Goal: Task Accomplishment & Management: Manage account settings

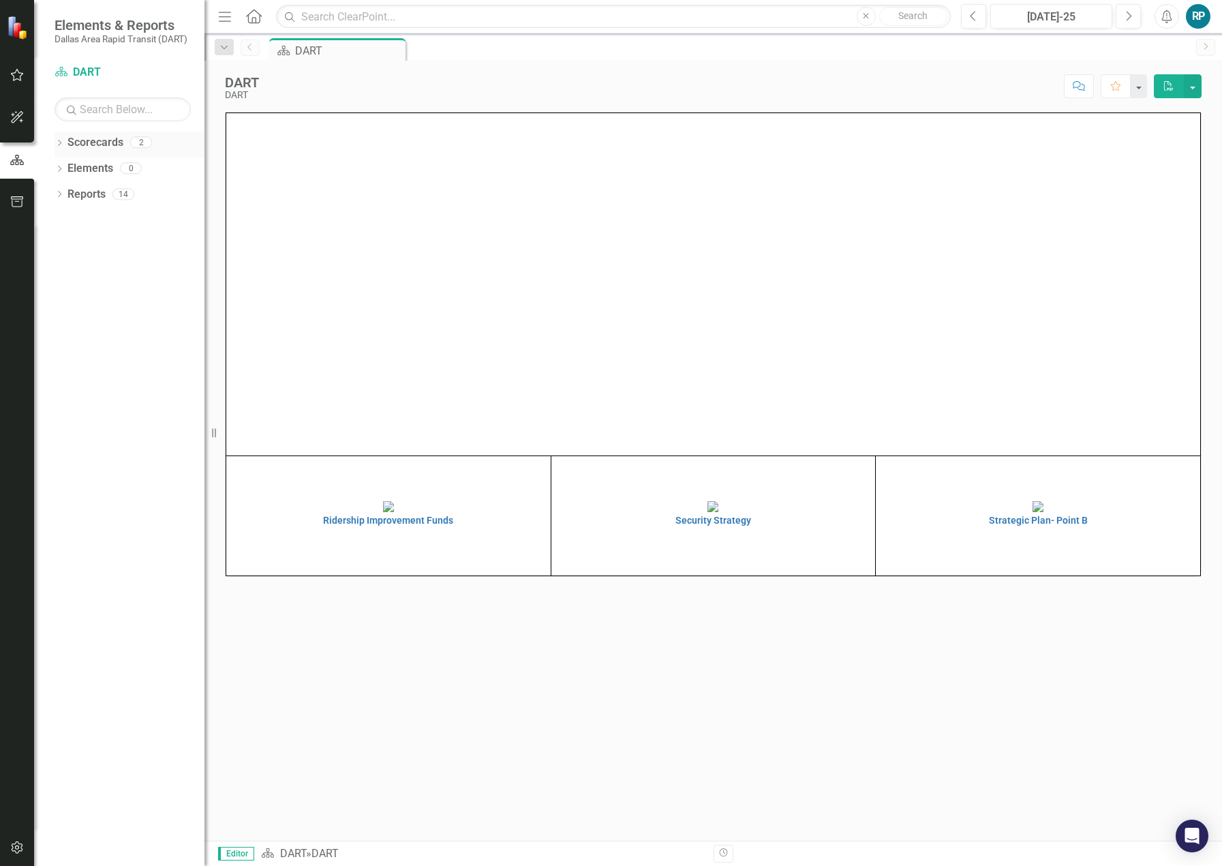
click at [132, 147] on div "2" at bounding box center [141, 143] width 22 height 12
click at [134, 134] on div "Scorecards 2" at bounding box center [135, 145] width 137 height 26
click at [139, 142] on div "2" at bounding box center [141, 143] width 22 height 12
click at [383, 501] on img at bounding box center [388, 506] width 11 height 11
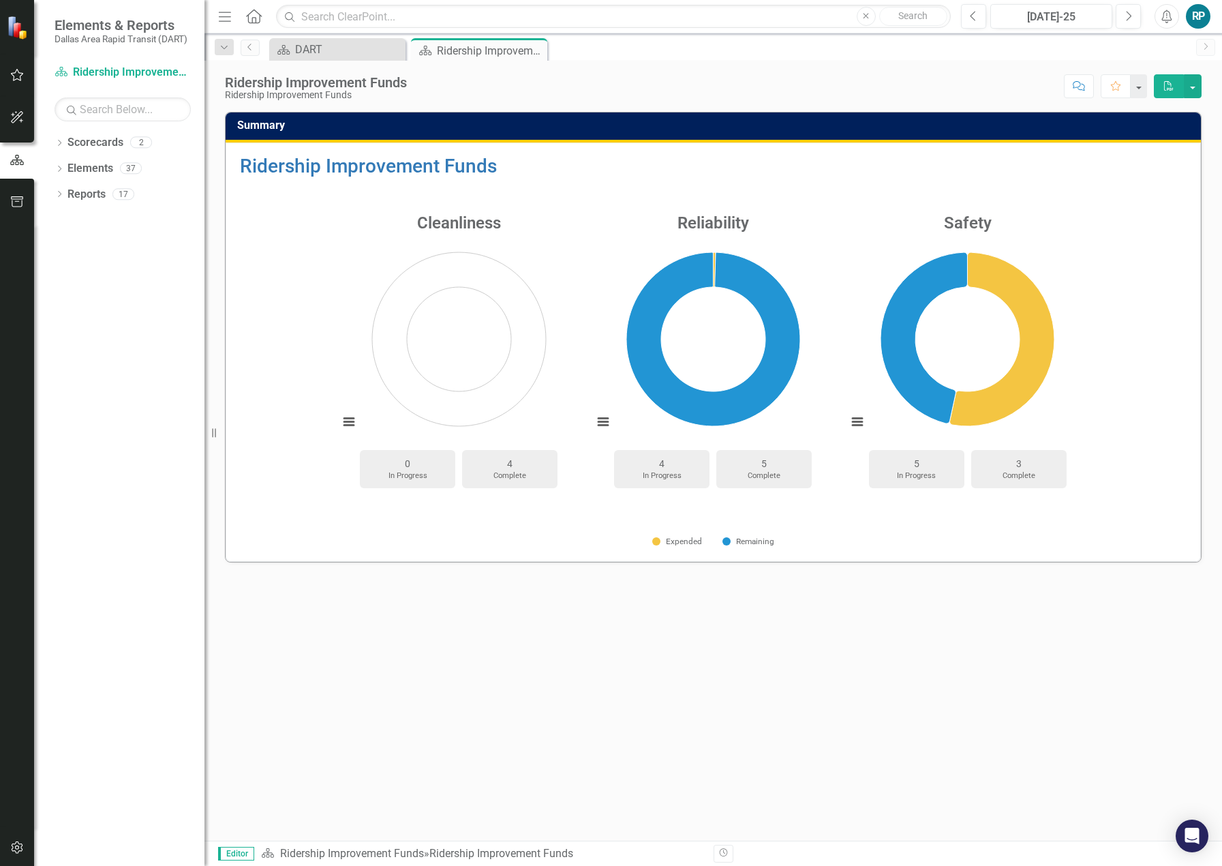
click at [659, 467] on div "4" at bounding box center [662, 464] width 82 height 14
click at [131, 171] on div "37" at bounding box center [131, 169] width 22 height 12
click at [125, 199] on div "17" at bounding box center [123, 194] width 22 height 12
click at [351, 48] on div "DART" at bounding box center [340, 49] width 90 height 17
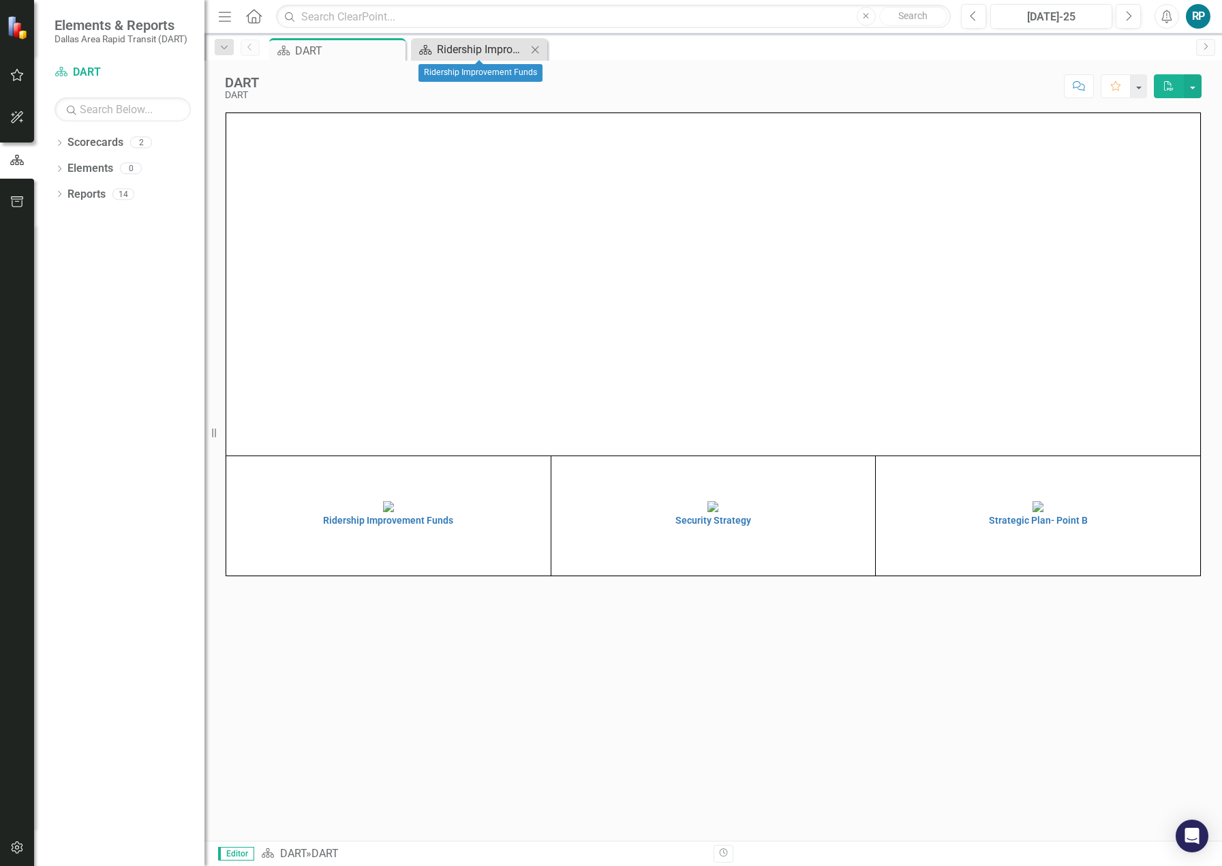
click at [491, 55] on div "Ridership Improvement Funds" at bounding box center [482, 49] width 90 height 17
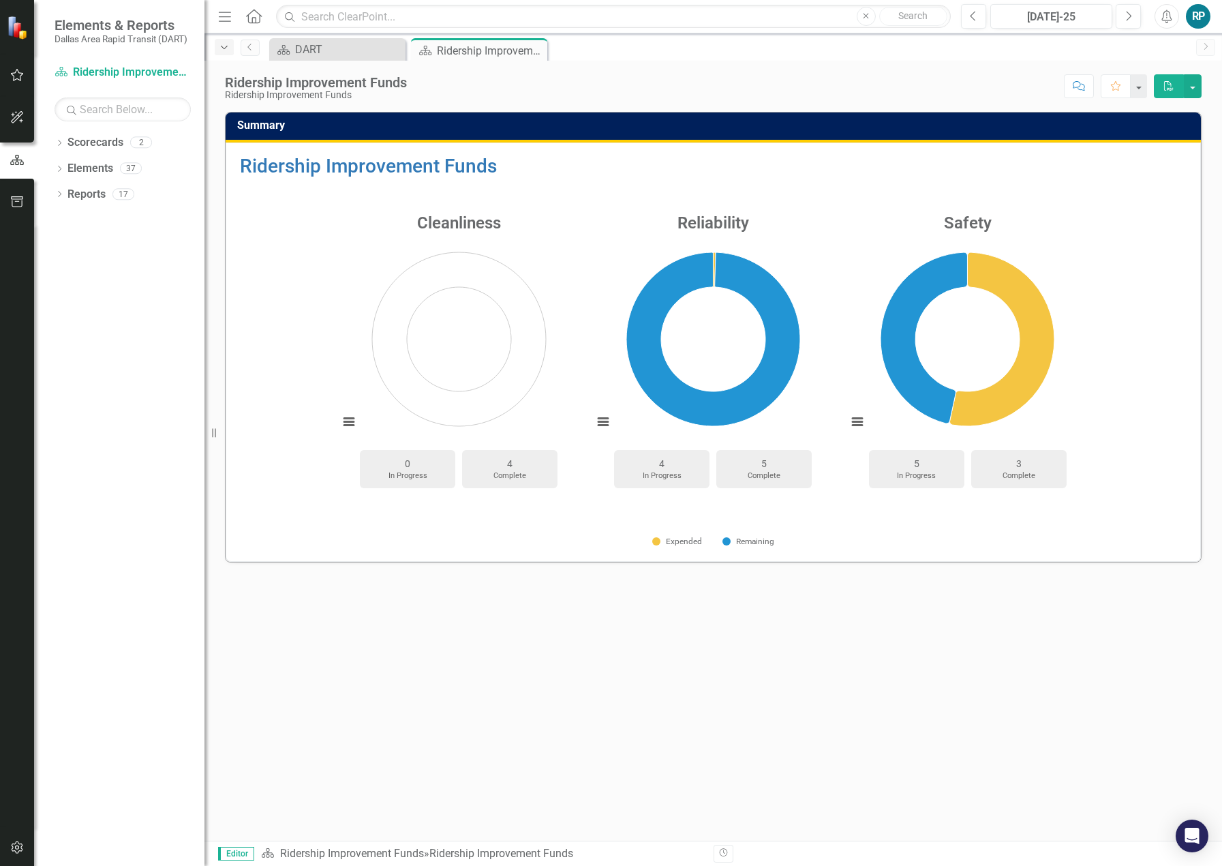
click at [226, 46] on icon "Dropdown" at bounding box center [224, 48] width 12 height 10
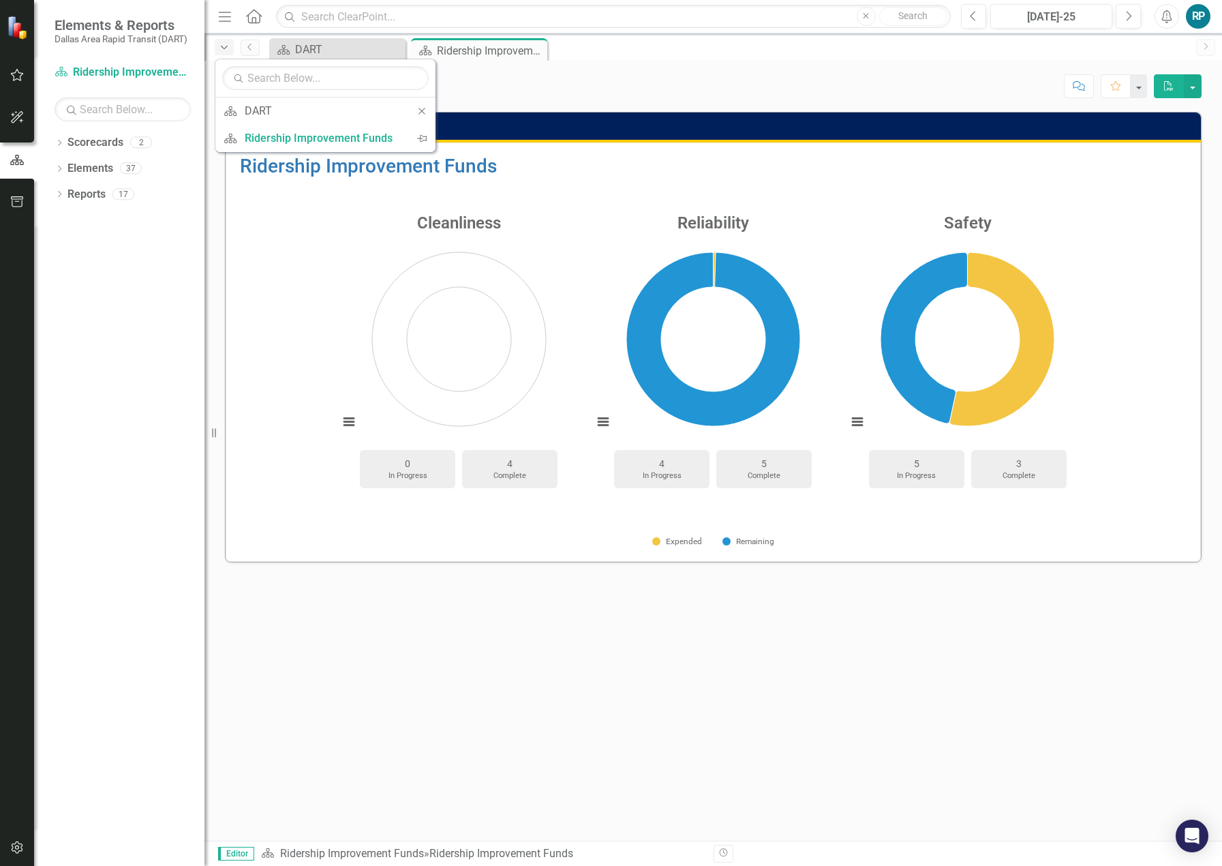
click at [226, 46] on icon "Dropdown" at bounding box center [224, 48] width 12 height 10
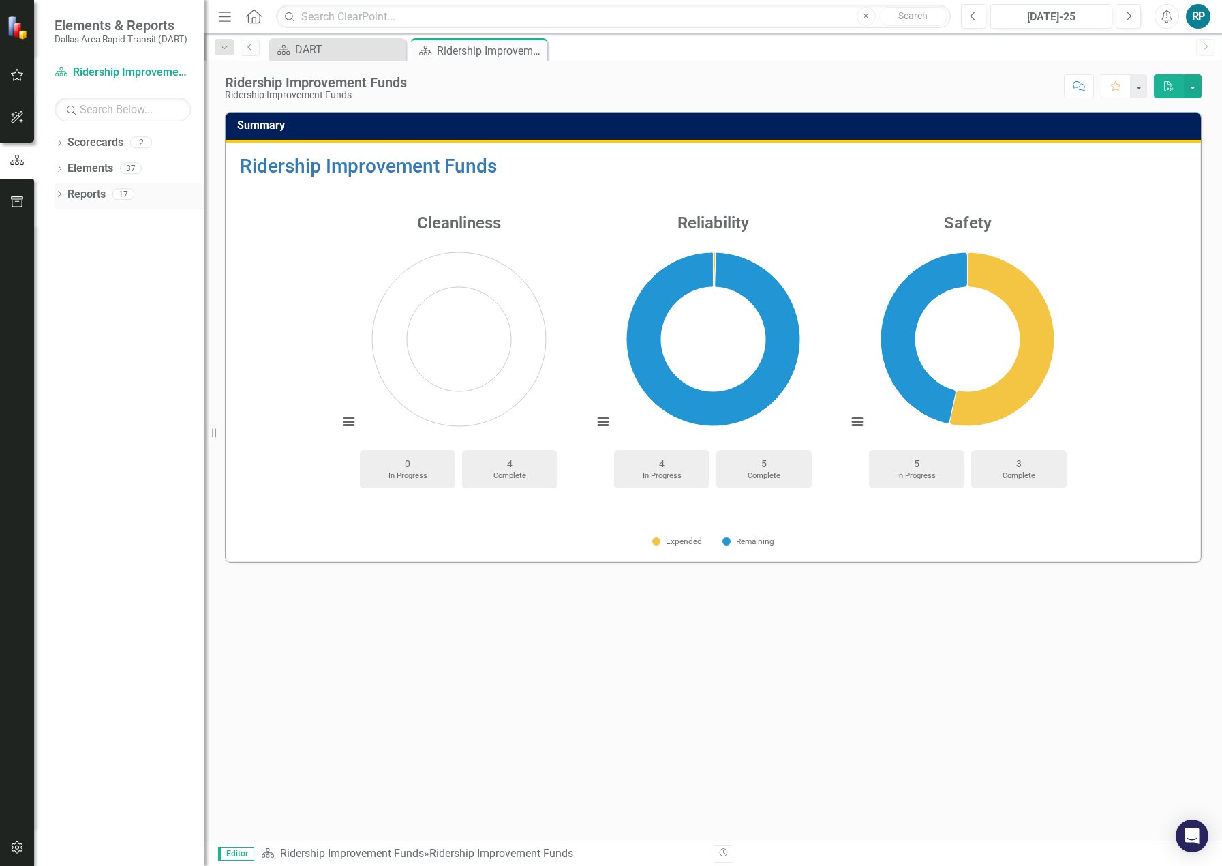
click at [59, 196] on icon "Dropdown" at bounding box center [60, 195] width 10 height 7
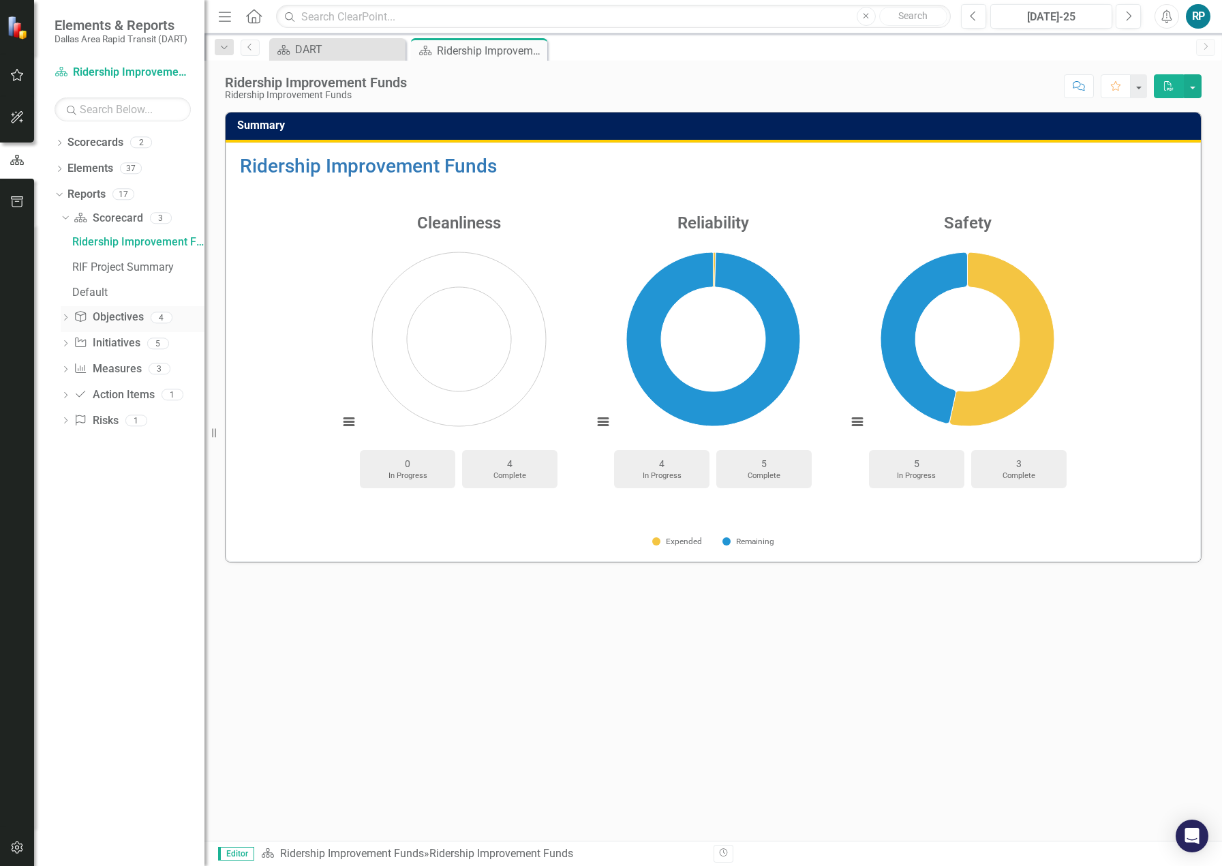
click at [65, 319] on icon "Dropdown" at bounding box center [66, 318] width 10 height 7
click at [61, 247] on icon "Dropdown" at bounding box center [63, 244] width 7 height 10
click at [61, 222] on icon "Dropdown" at bounding box center [66, 218] width 10 height 7
click at [61, 222] on div "Dropdown" at bounding box center [66, 219] width 10 height 7
click at [67, 269] on icon at bounding box center [65, 269] width 3 height 6
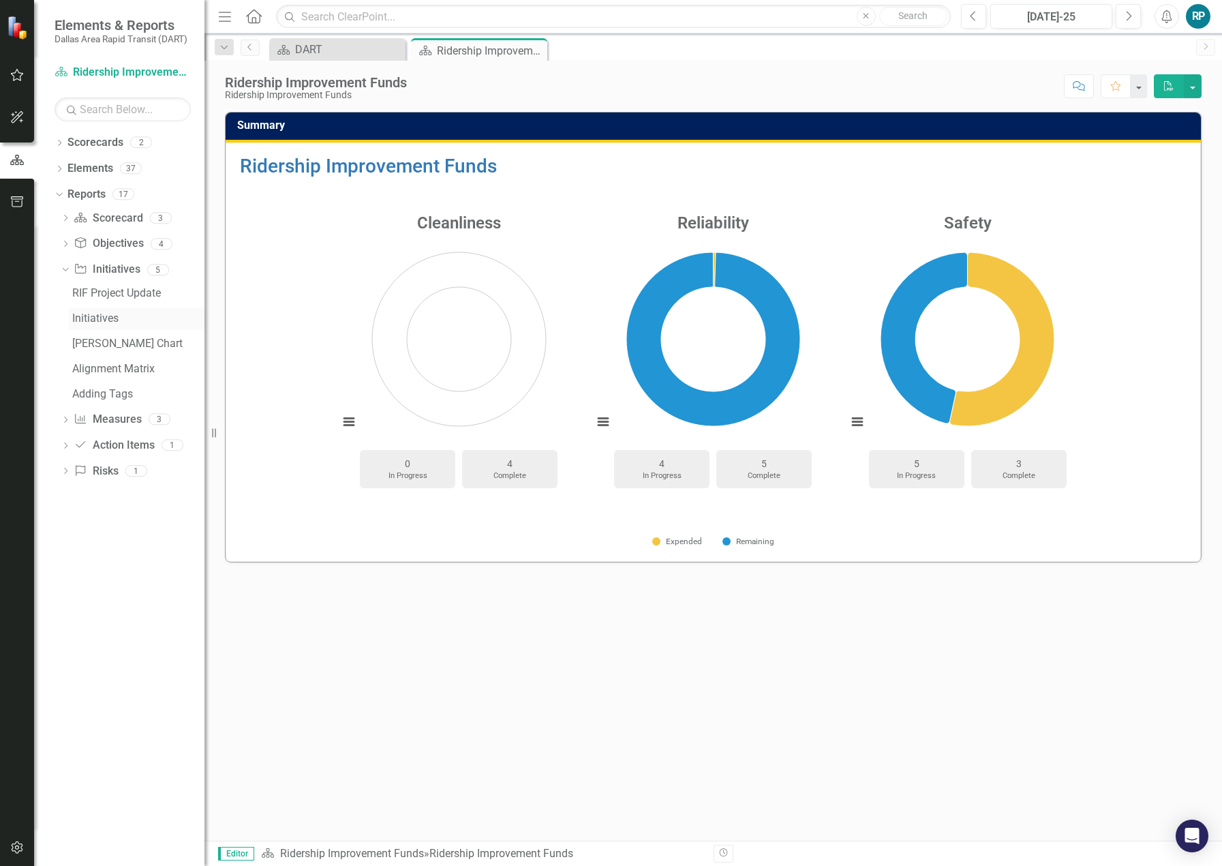
click at [89, 308] on link "Initiatives" at bounding box center [137, 318] width 136 height 22
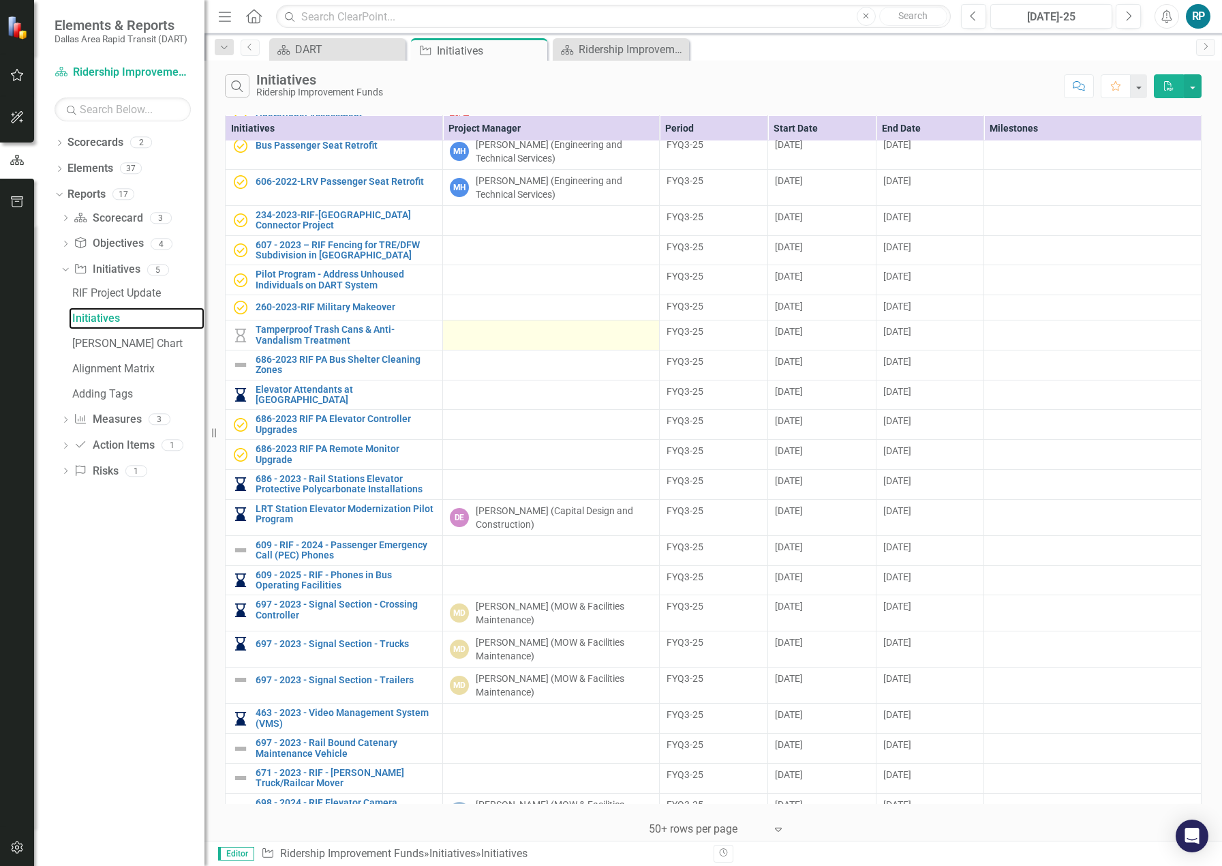
scroll to position [204, 0]
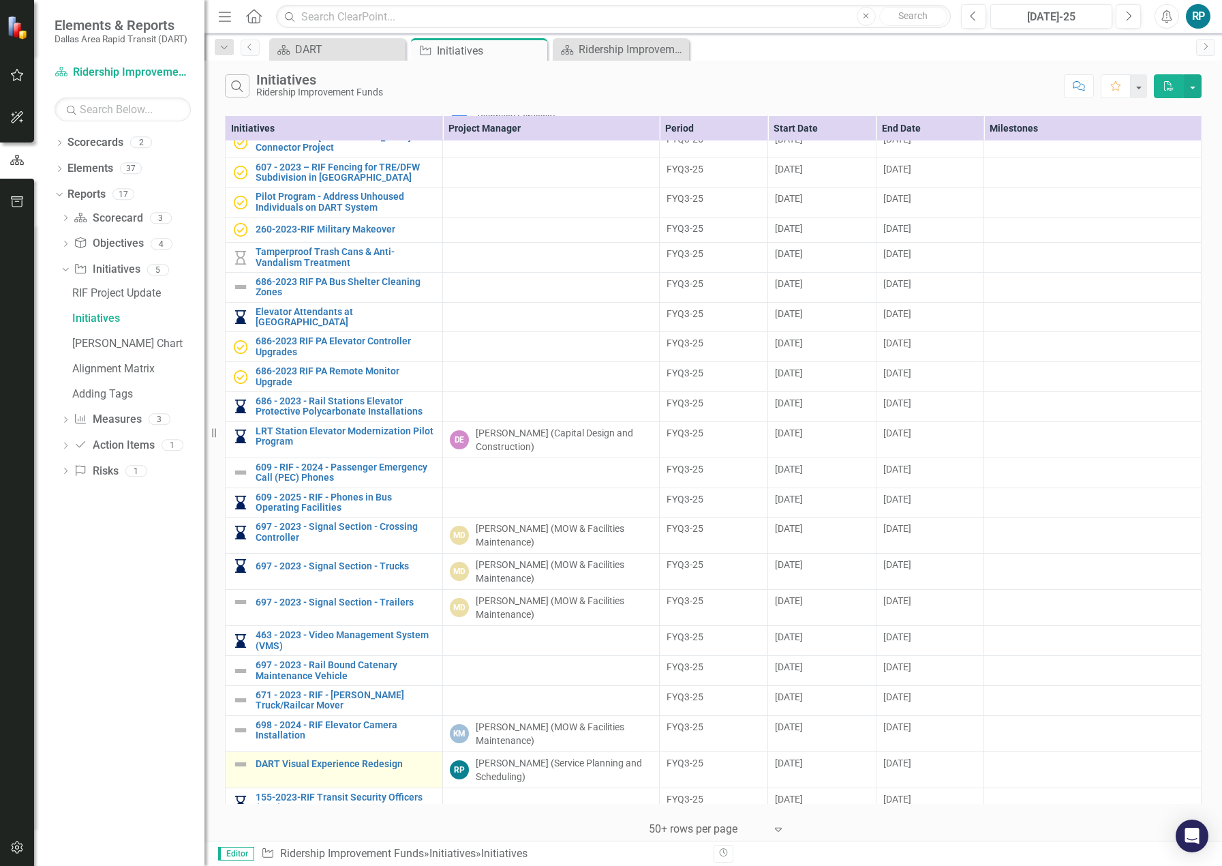
click at [315, 764] on td "DART Visual Experience Redesign Edit Edit Initiative Link Open Element" at bounding box center [334, 769] width 217 height 36
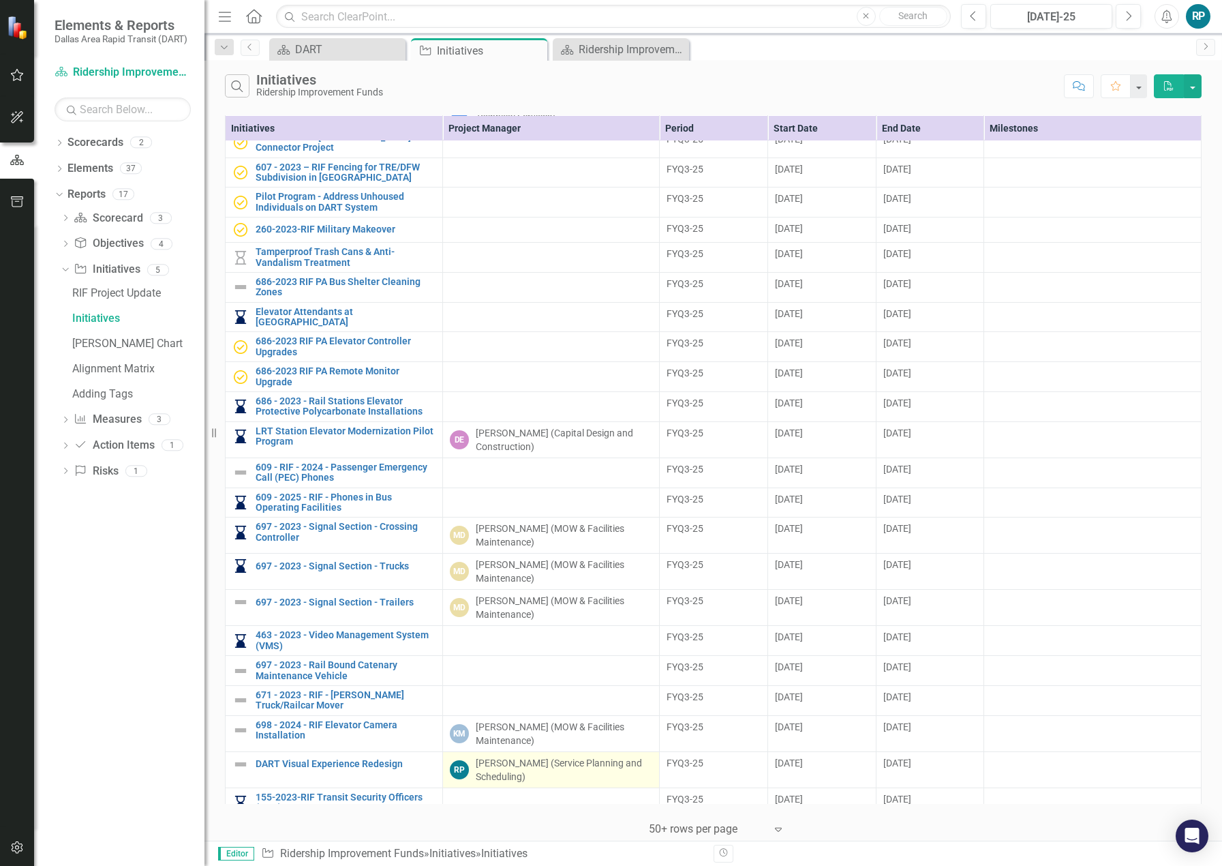
click at [480, 756] on div "[PERSON_NAME] (Service Planning and Scheduling)" at bounding box center [564, 769] width 177 height 27
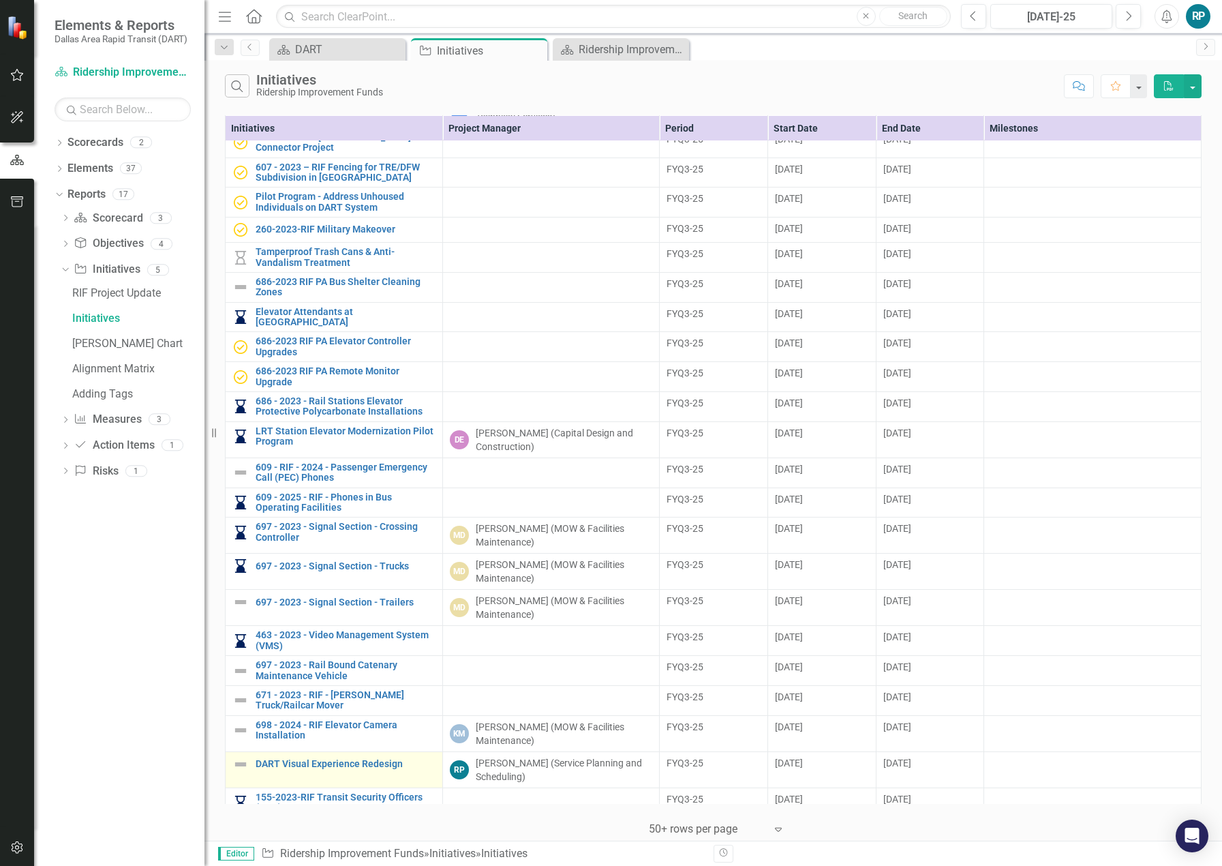
click at [249, 761] on div "DART Visual Experience Redesign" at bounding box center [333, 764] width 203 height 16
click at [311, 760] on div "DART Visual Experience Redesign" at bounding box center [333, 764] width 203 height 16
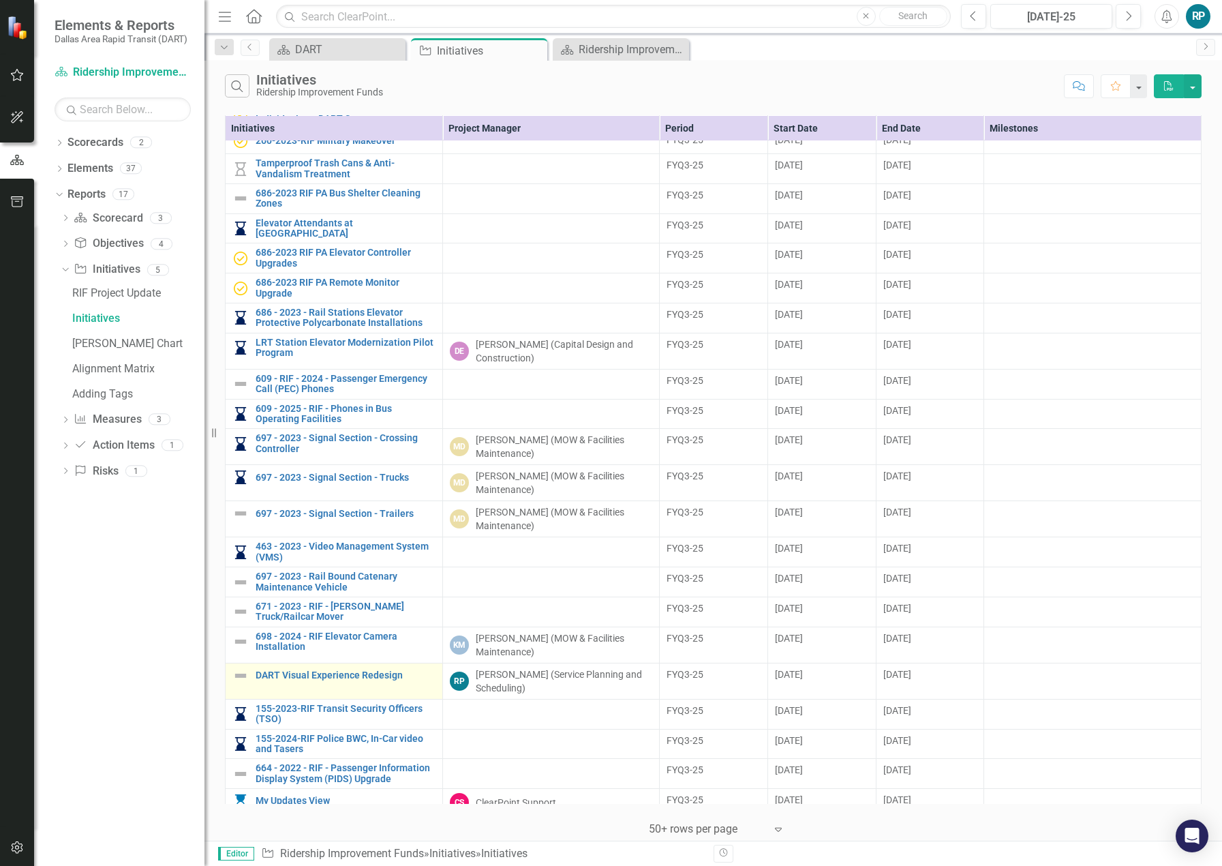
scroll to position [297, 0]
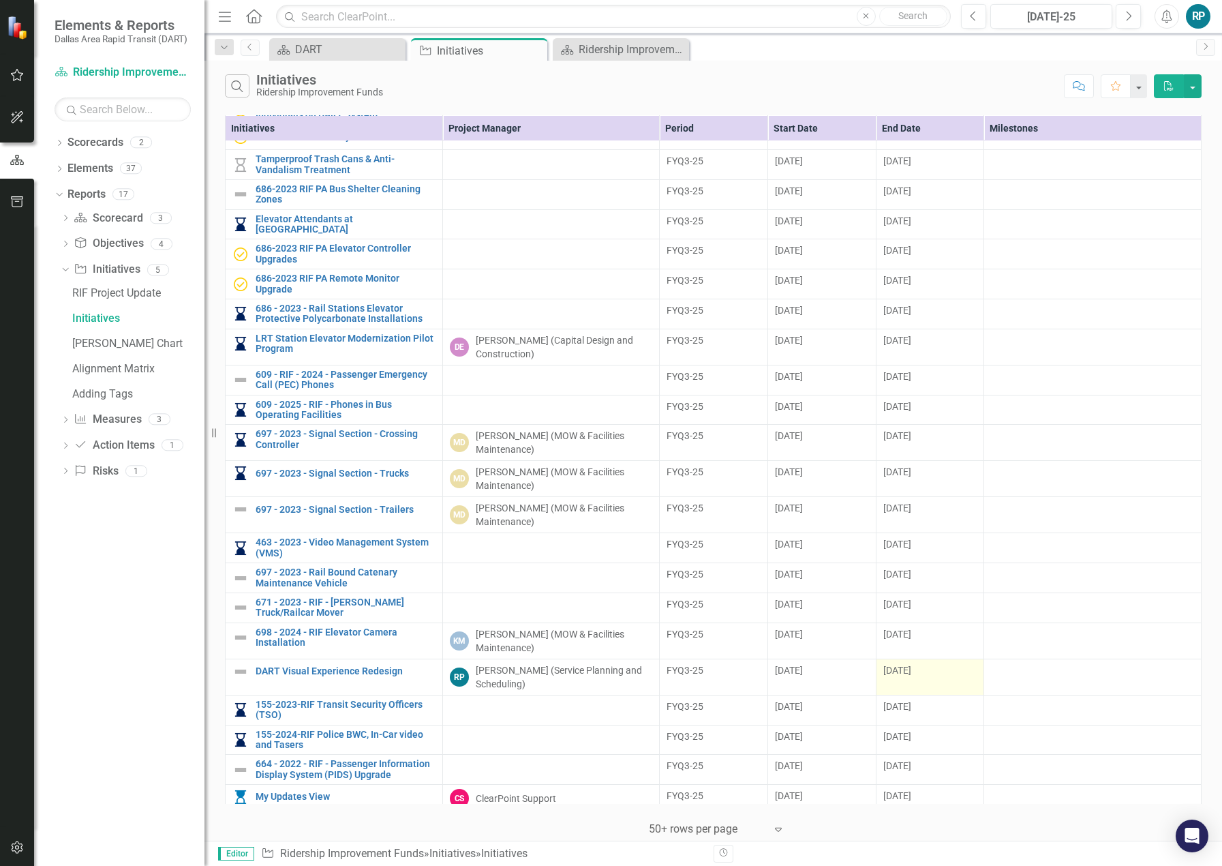
click at [878, 675] on td "[DATE]" at bounding box center [930, 676] width 108 height 36
click at [722, 658] on td "FYQ3-25" at bounding box center [714, 676] width 108 height 36
click at [690, 669] on div "FYQ3-25" at bounding box center [714, 671] width 94 height 16
drag, startPoint x: 690, startPoint y: 669, endPoint x: 695, endPoint y: 675, distance: 8.2
click at [695, 683] on td "FYQ3-25" at bounding box center [714, 676] width 108 height 36
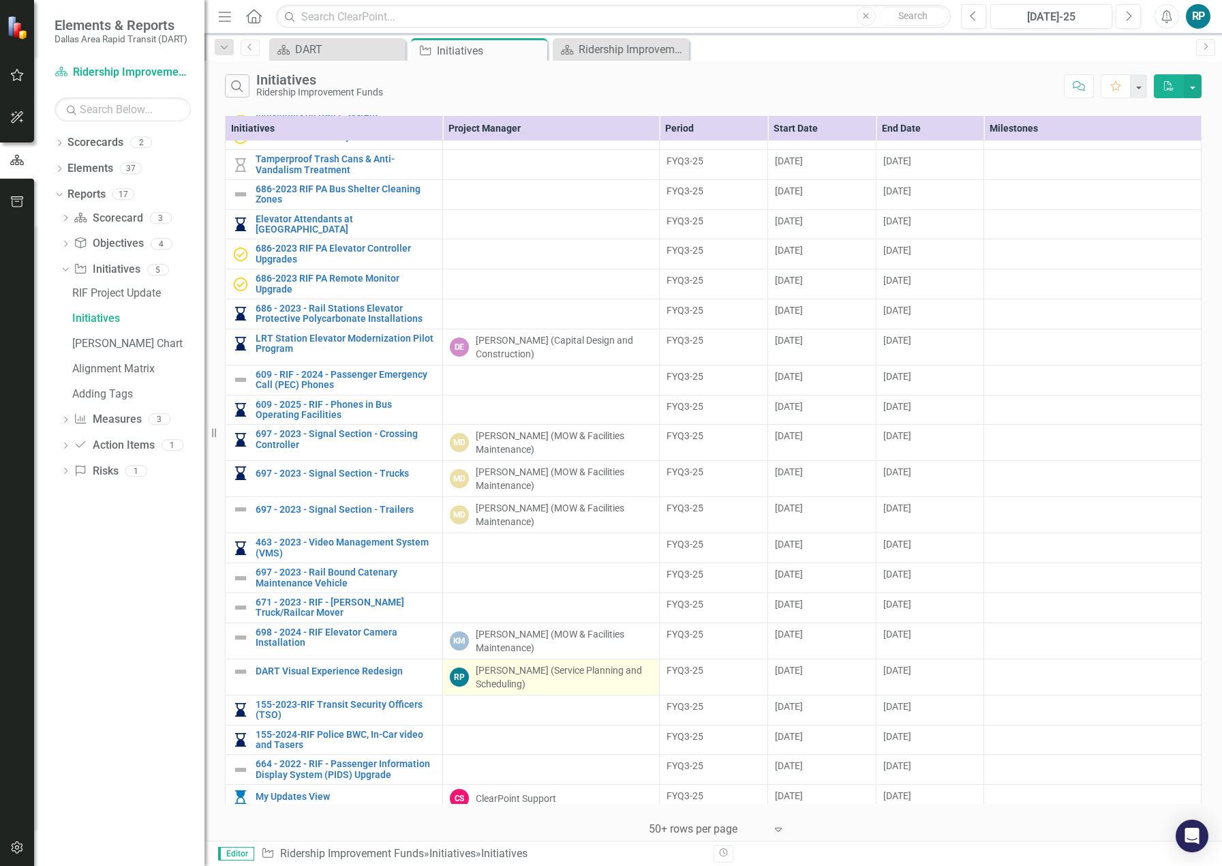
click at [540, 673] on div "[PERSON_NAME] (Service Planning and Scheduling)" at bounding box center [564, 676] width 177 height 27
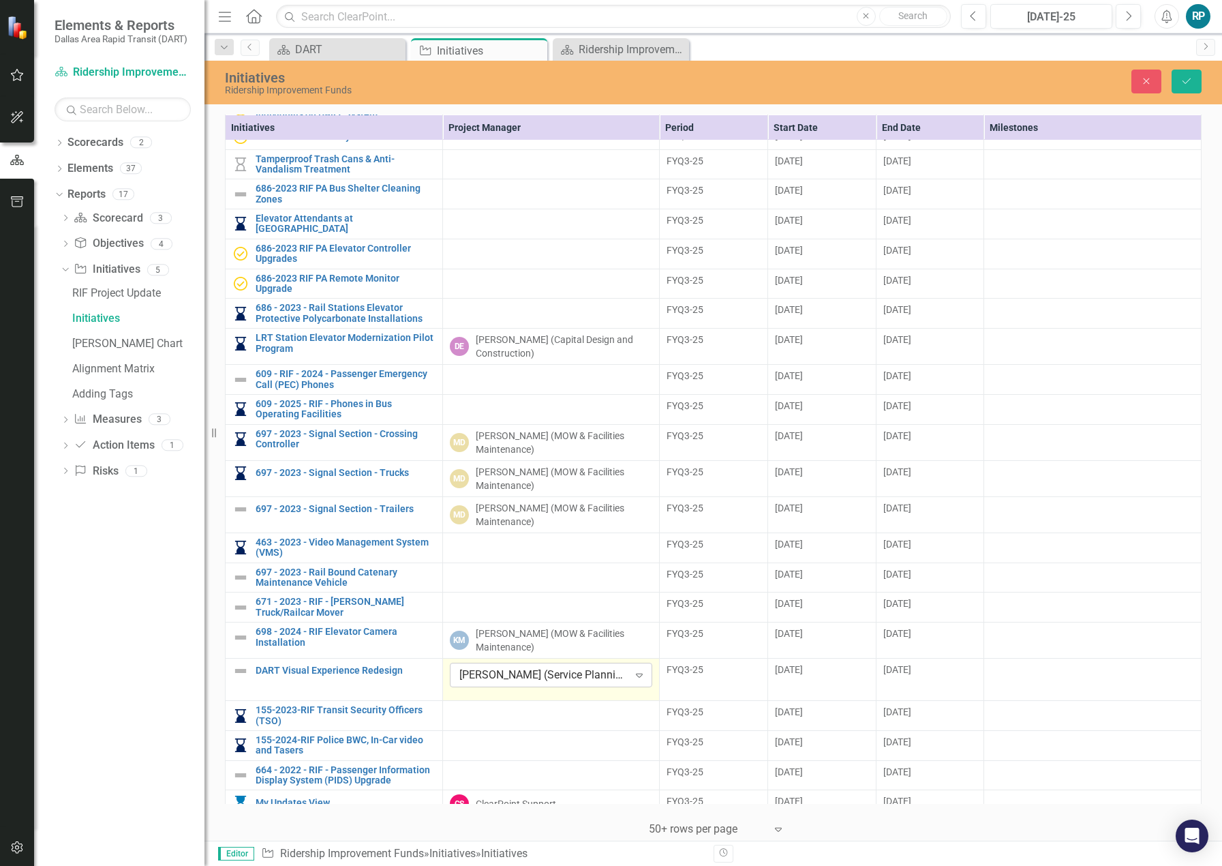
click at [498, 667] on div "[PERSON_NAME] (Service Planning and Scheduling)" at bounding box center [543, 675] width 169 height 16
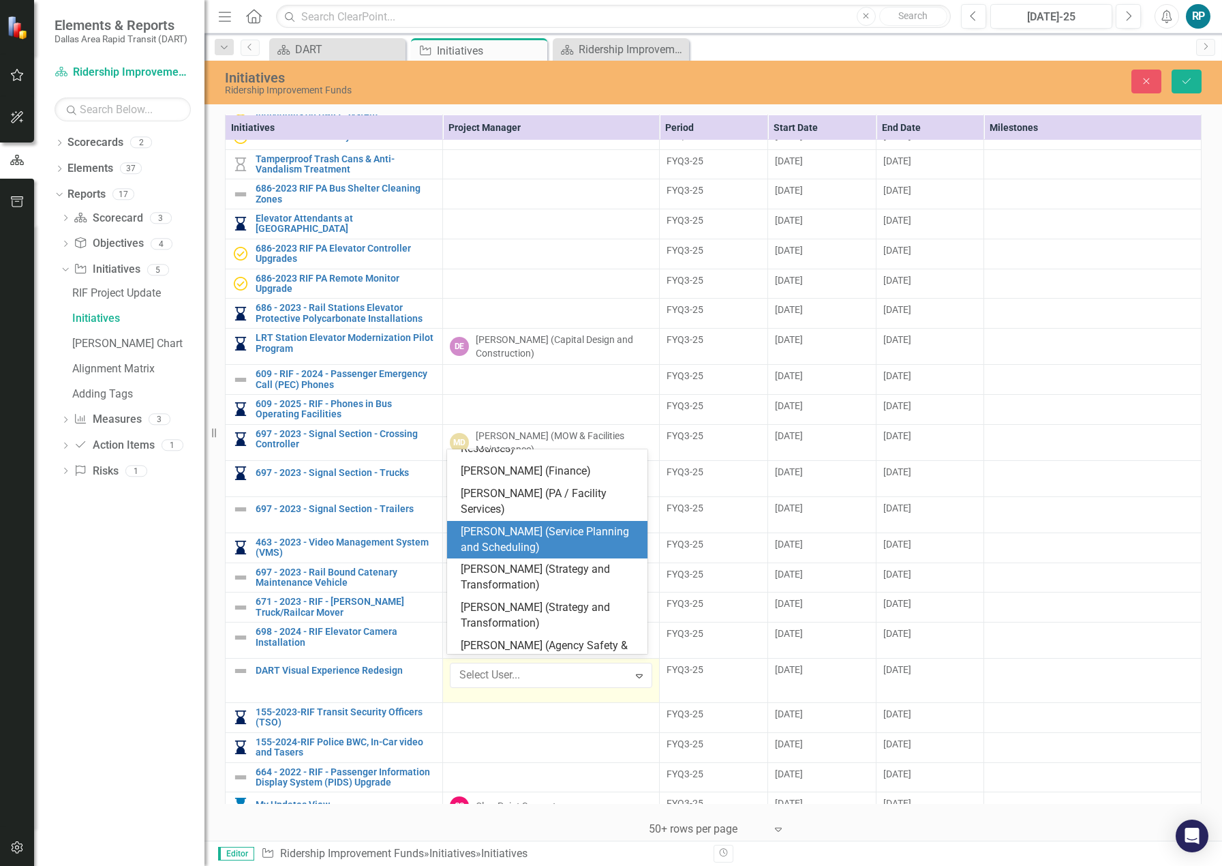
scroll to position [3504, 0]
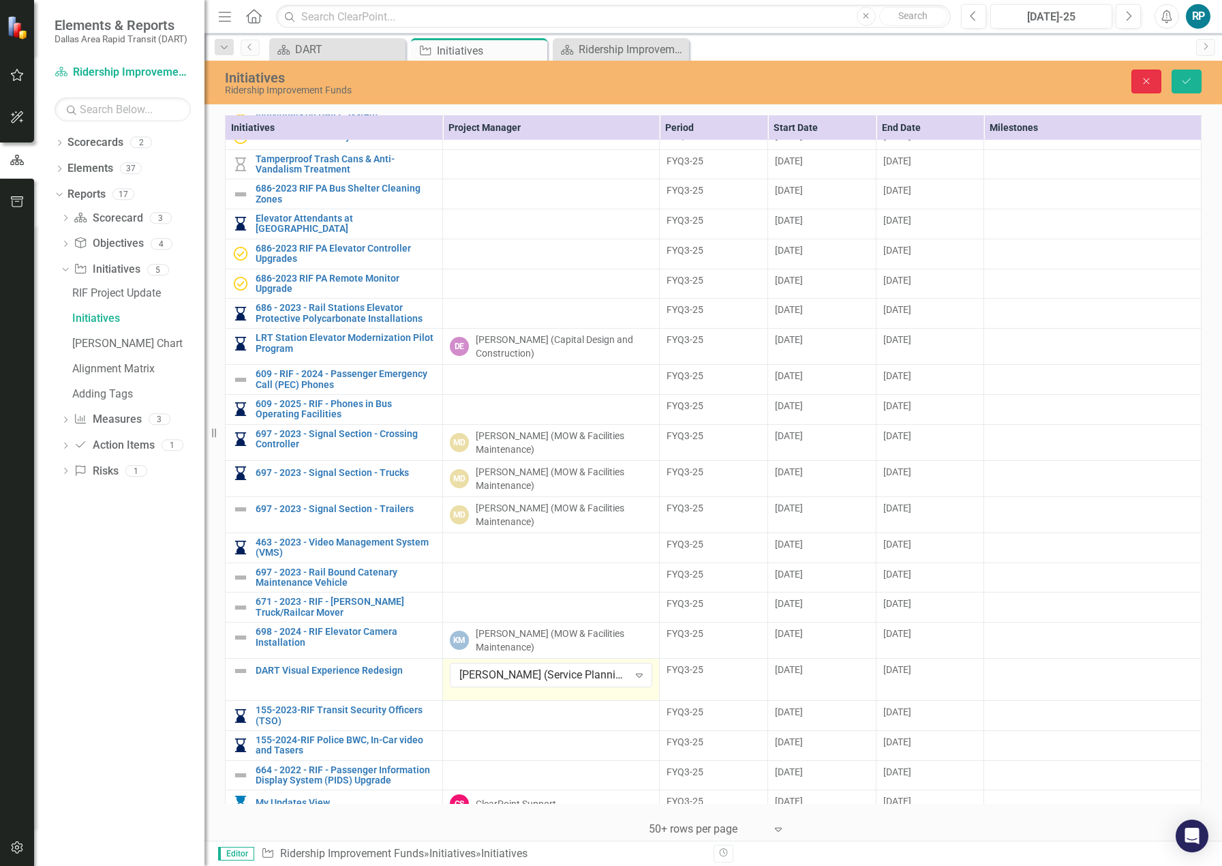
click at [1148, 78] on icon "Close" at bounding box center [1146, 81] width 12 height 10
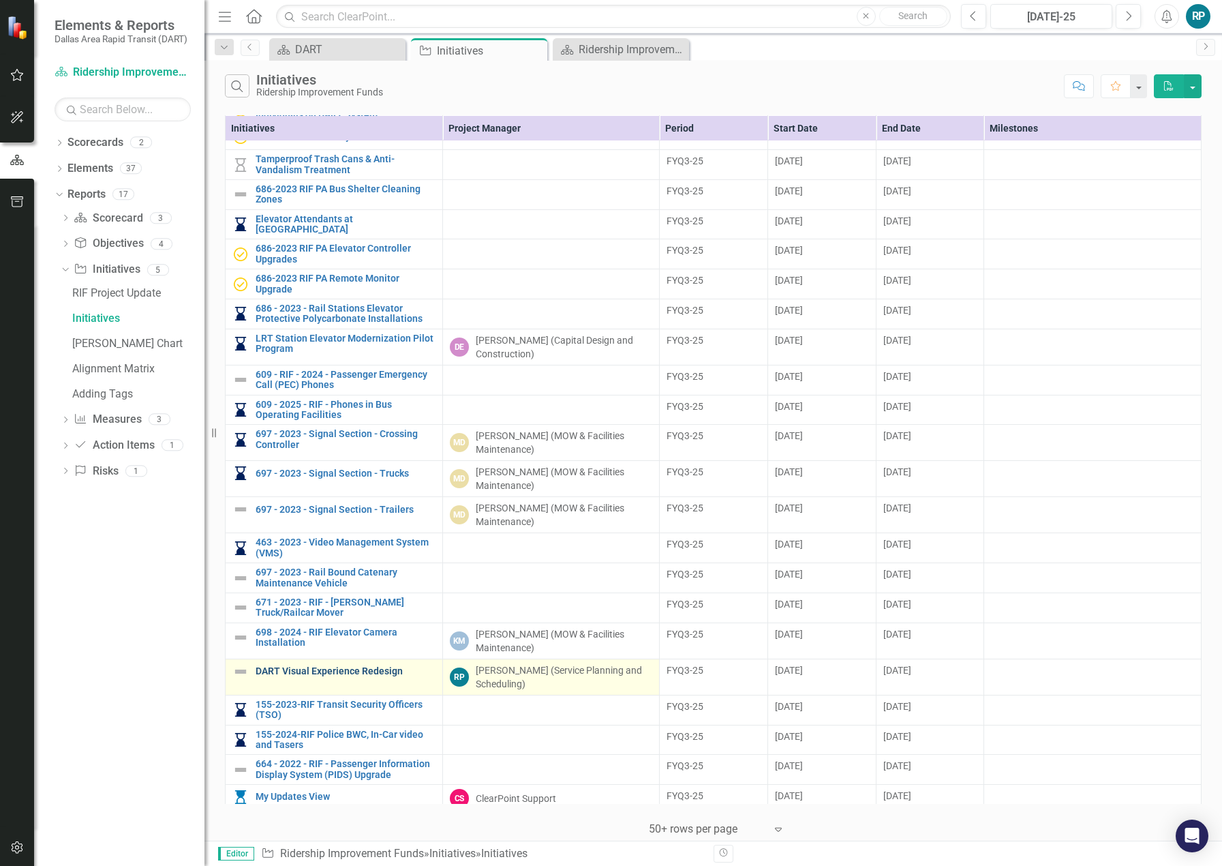
click at [271, 666] on link "DART Visual Experience Redesign" at bounding box center [346, 671] width 180 height 10
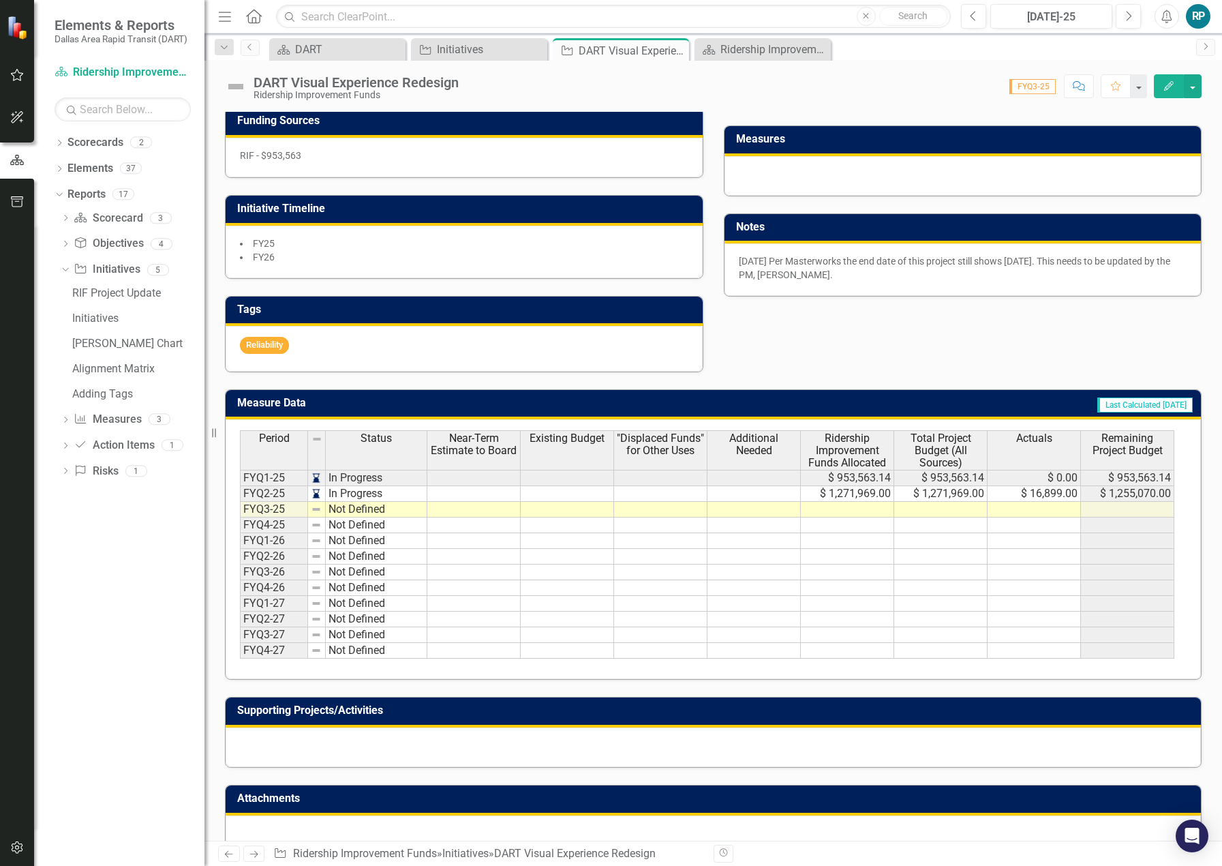
scroll to position [491, 0]
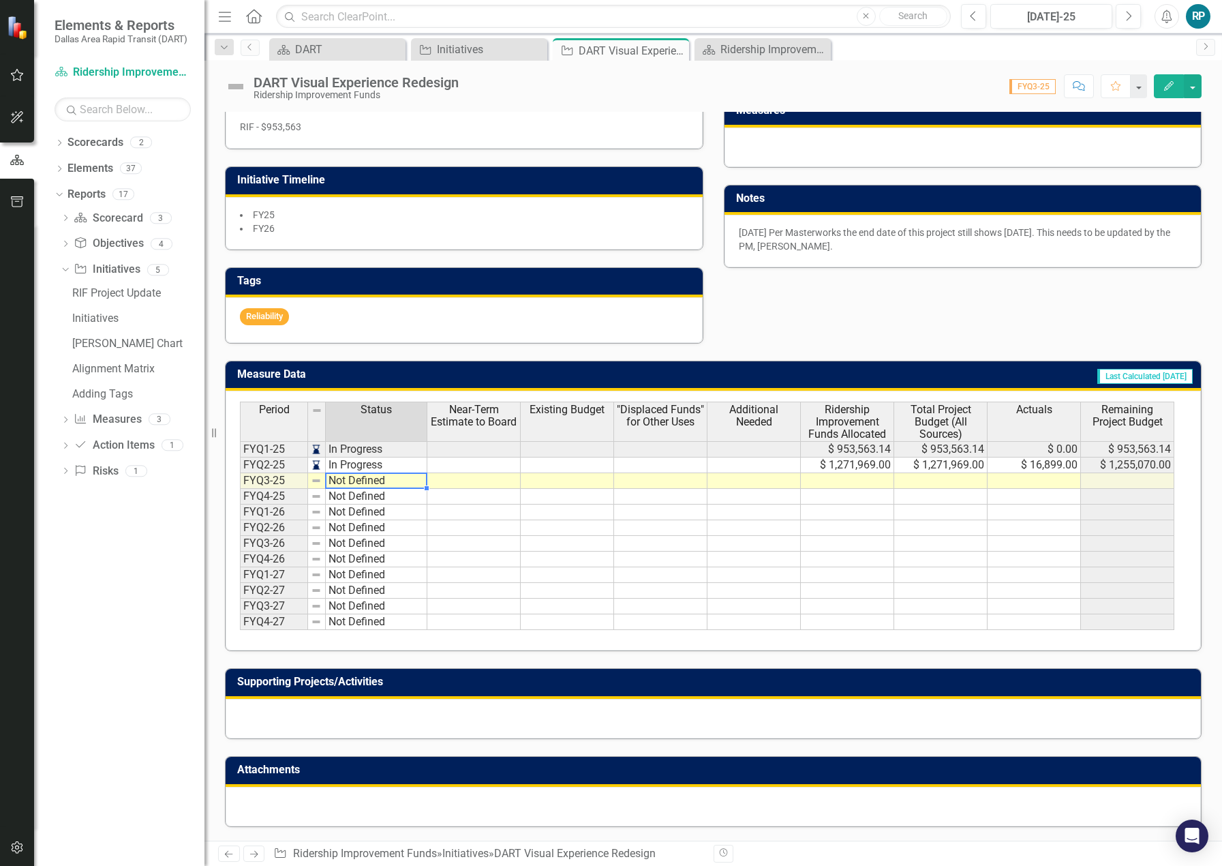
click at [336, 482] on td "Not Defined" at bounding box center [377, 481] width 102 height 16
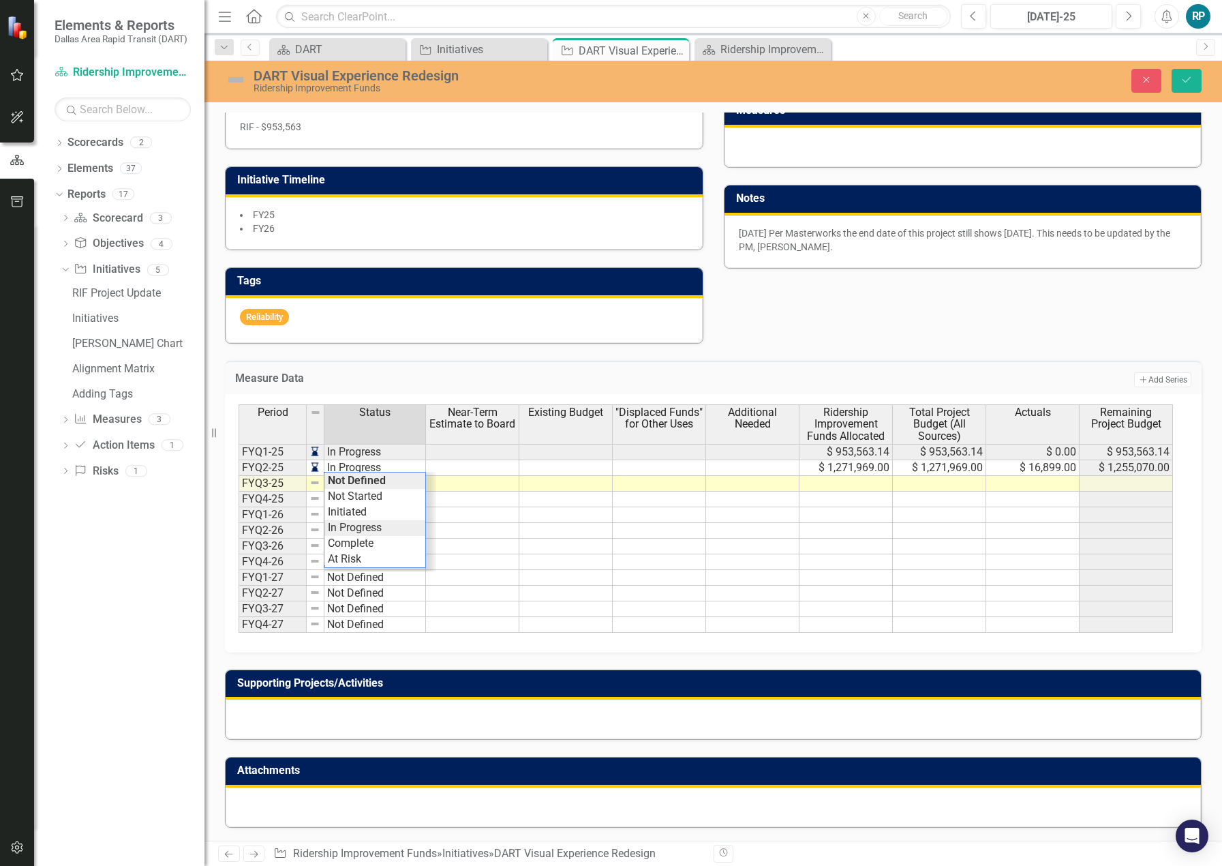
type textarea "In Progress"
click at [334, 525] on div "Period Status Near-Term Estimate to Board Existing Budget "Displaced Funds" for…" at bounding box center [708, 518] width 939 height 228
click at [993, 485] on td at bounding box center [1032, 484] width 93 height 16
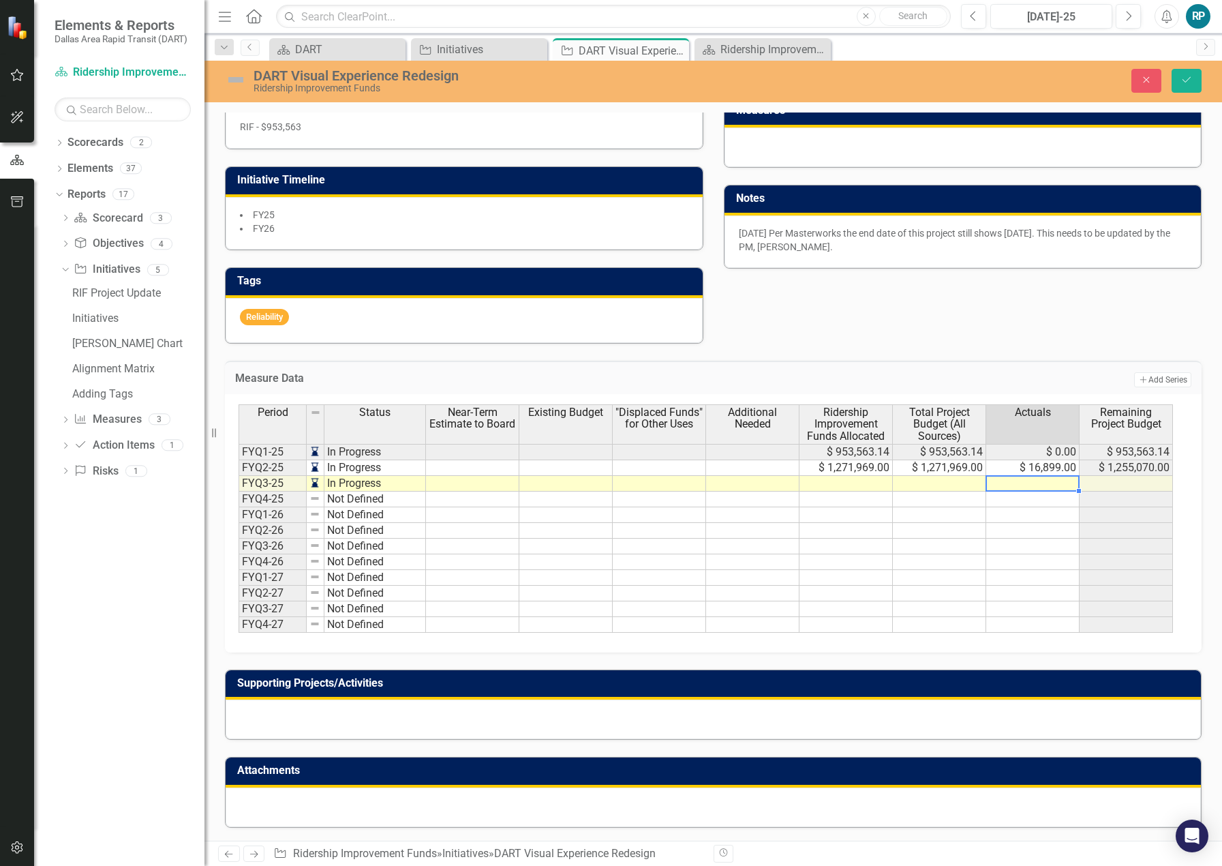
click at [844, 484] on td at bounding box center [845, 484] width 93 height 16
type textarea "1271969.00"
type textarea "675504.54555"
click at [1148, 486] on td at bounding box center [1126, 484] width 93 height 16
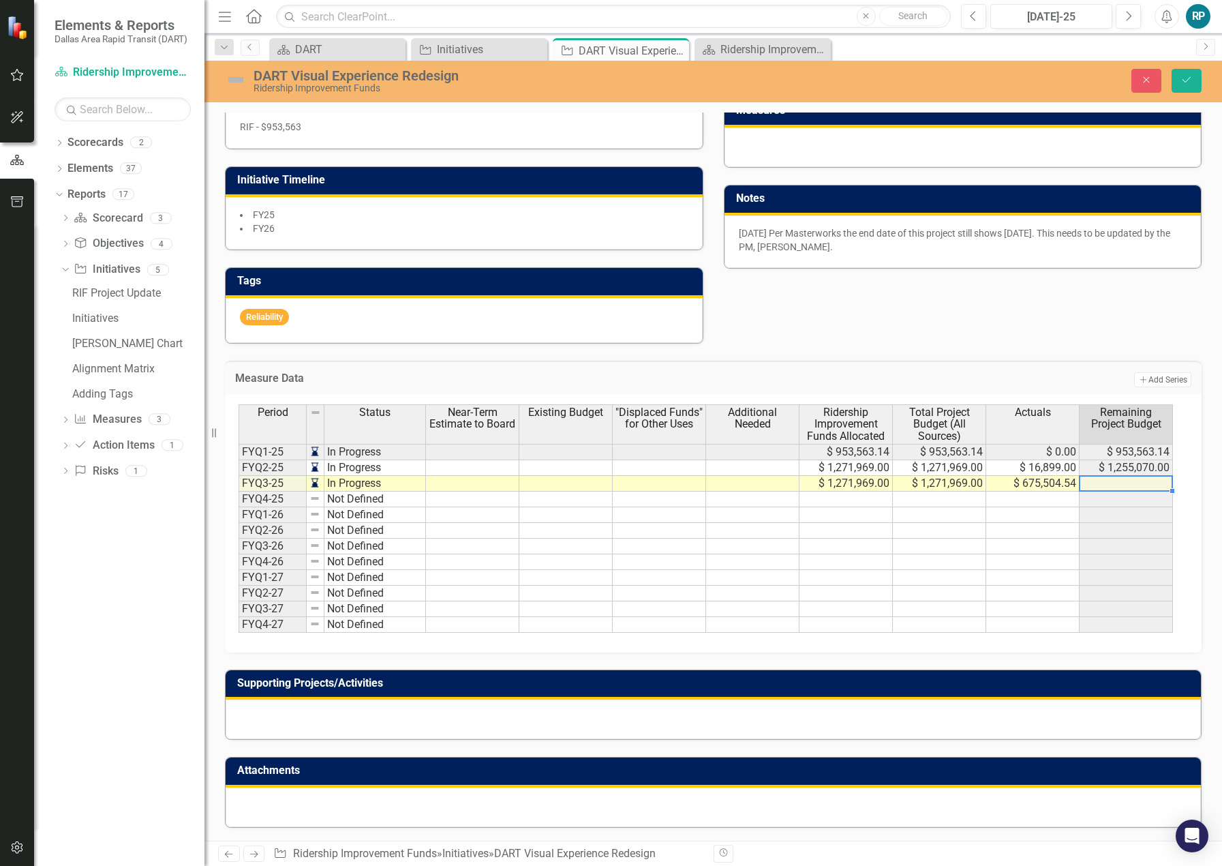
click at [1148, 488] on td at bounding box center [1126, 484] width 93 height 16
click at [1184, 86] on button "Save" at bounding box center [1187, 81] width 30 height 24
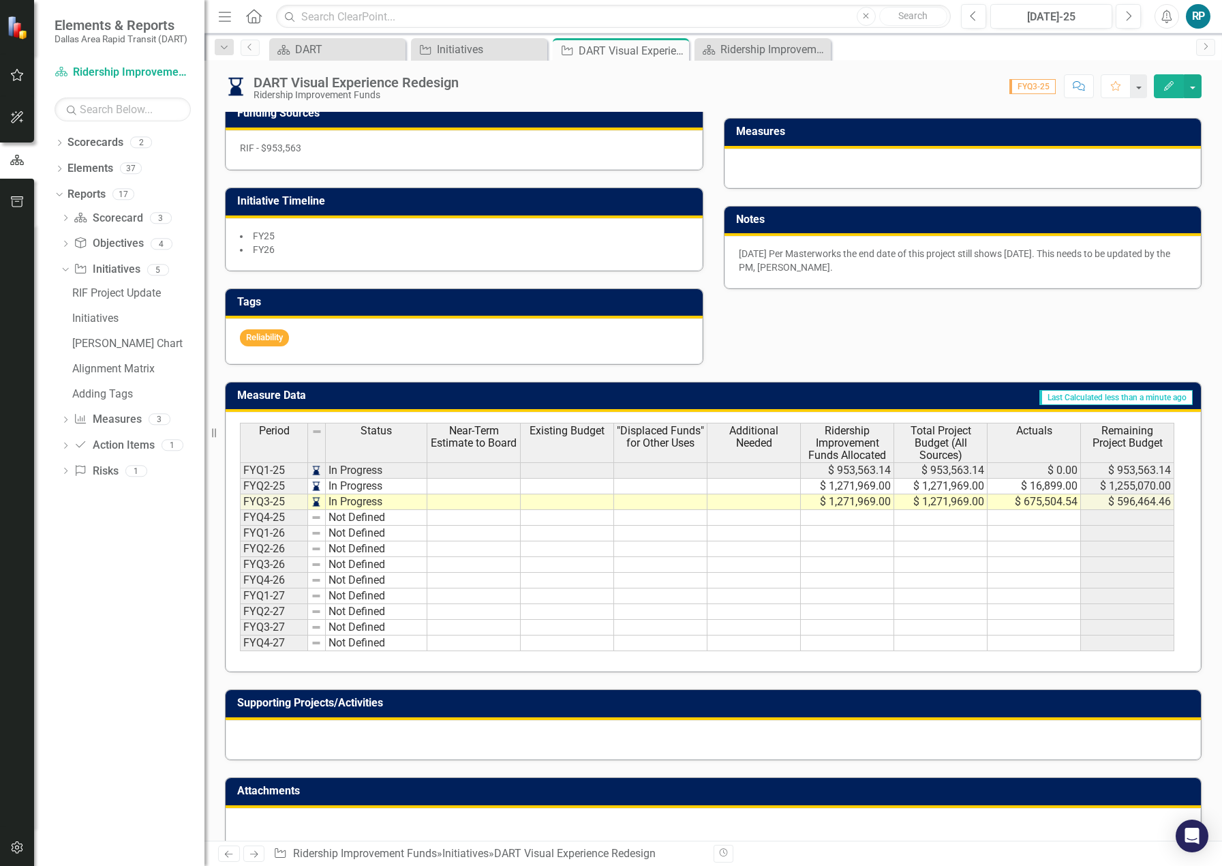
scroll to position [477, 0]
